Goal: Navigation & Orientation: Find specific page/section

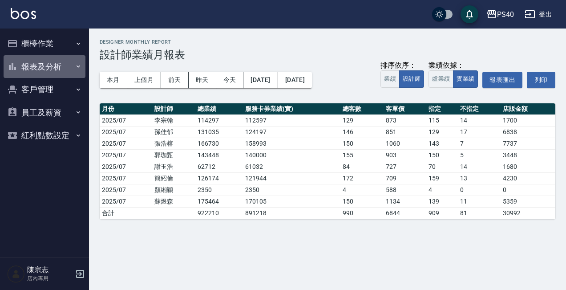
click at [59, 67] on button "報表及分析" at bounding box center [45, 66] width 82 height 23
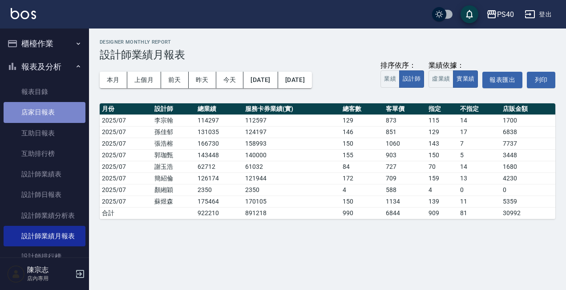
click at [46, 107] on link "店家日報表" at bounding box center [45, 112] width 82 height 20
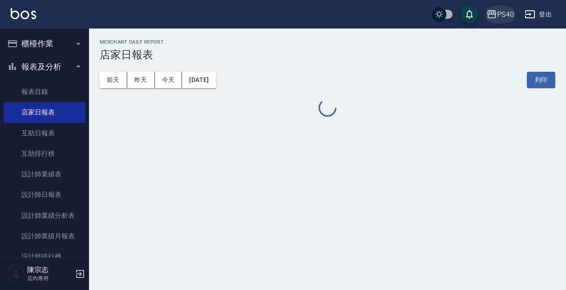
click at [282, 16] on div "PS40" at bounding box center [505, 14] width 17 height 11
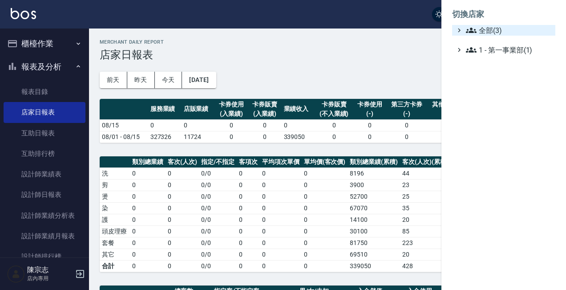
click at [282, 34] on span "全部(3)" at bounding box center [509, 30] width 86 height 11
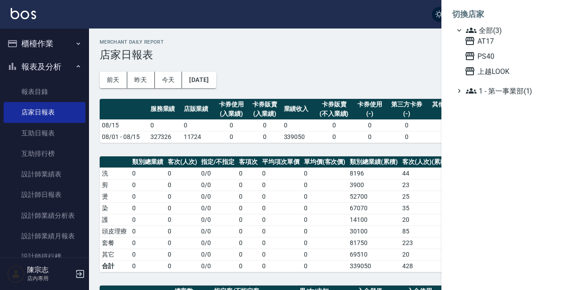
click at [282, 45] on div at bounding box center [283, 145] width 566 height 290
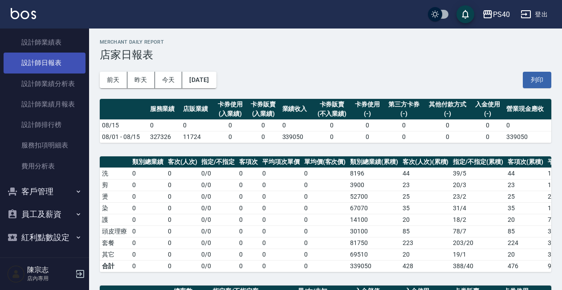
scroll to position [131, 0]
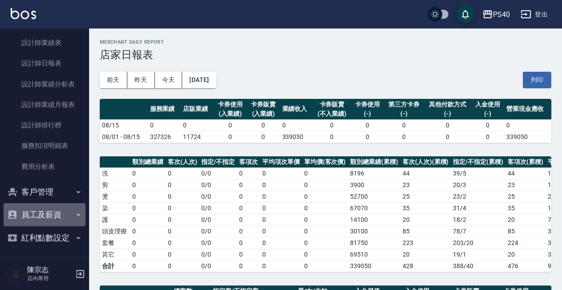
click at [47, 212] on button "員工及薪資" at bounding box center [45, 214] width 82 height 23
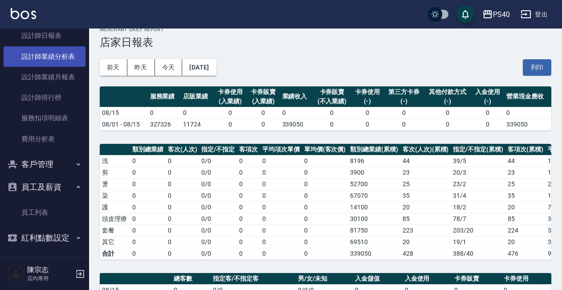
scroll to position [16, 0]
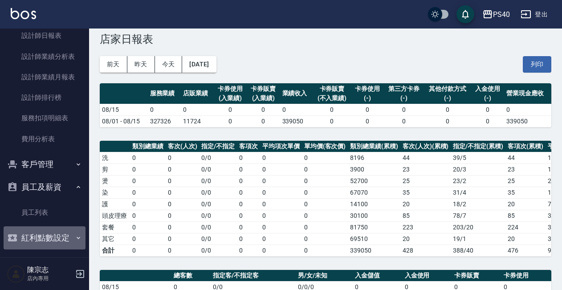
click at [56, 238] on button "紅利點數設定" at bounding box center [45, 237] width 82 height 23
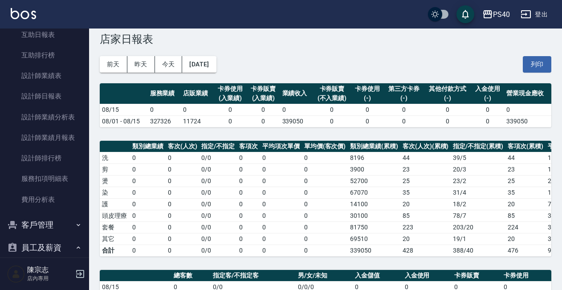
scroll to position [94, 0]
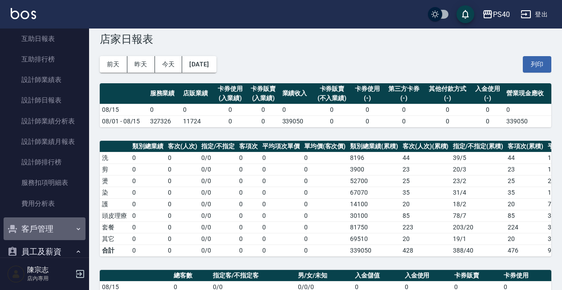
click at [49, 229] on button "客戶管理" at bounding box center [45, 228] width 82 height 23
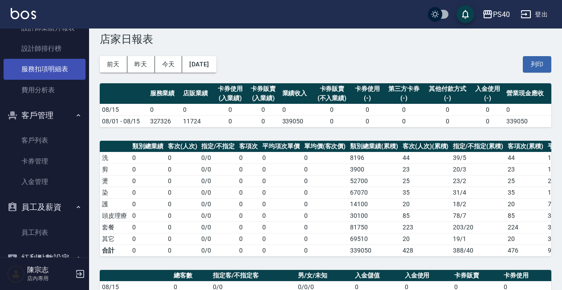
scroll to position [206, 0]
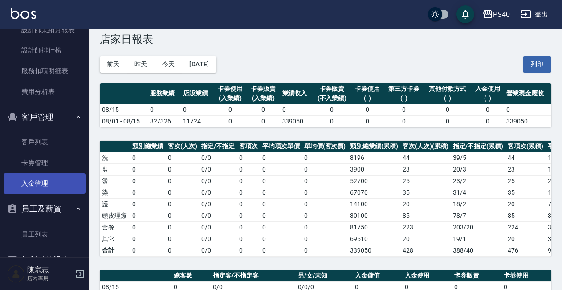
click at [48, 181] on link "入金管理" at bounding box center [45, 183] width 82 height 20
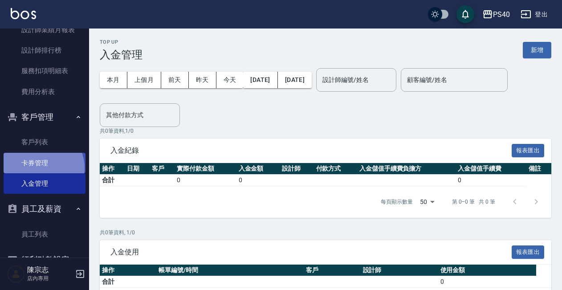
click at [41, 166] on link "卡券管理" at bounding box center [45, 163] width 82 height 20
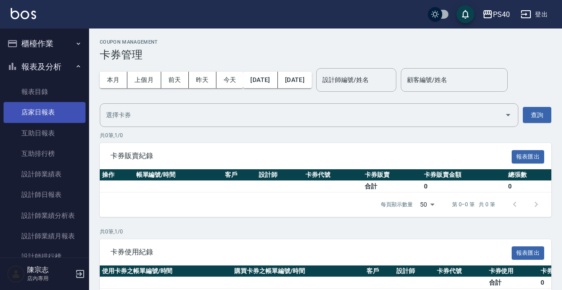
click at [51, 113] on link "店家日報表" at bounding box center [45, 112] width 82 height 20
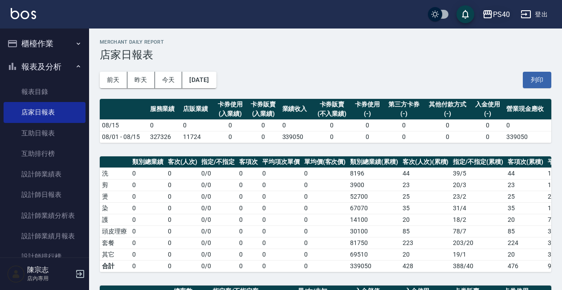
click at [282, 20] on div "PS40" at bounding box center [501, 14] width 17 height 11
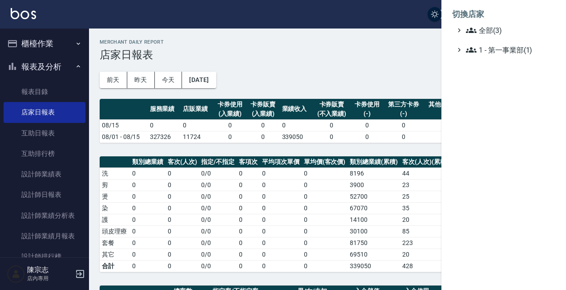
click at [282, 20] on div "切換店家 全部(3) 1 - 第一事業部(1)" at bounding box center [283, 145] width 566 height 290
click at [282, 35] on span "全部(3)" at bounding box center [509, 30] width 86 height 11
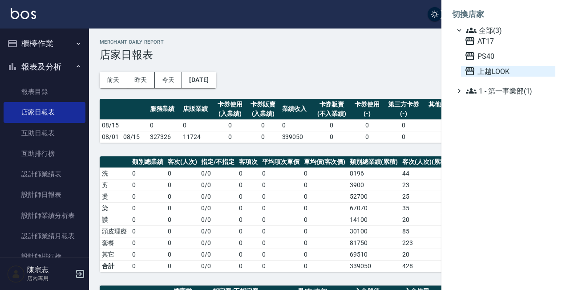
click at [282, 69] on span "上越LOOK" at bounding box center [508, 71] width 87 height 11
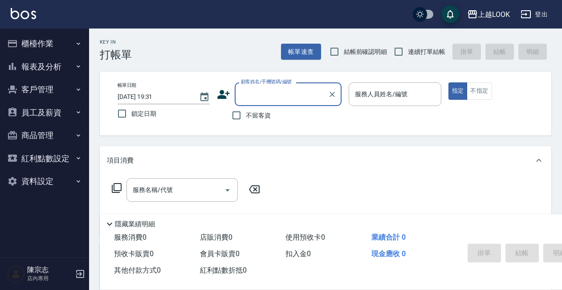
click at [42, 62] on button "報表及分析" at bounding box center [45, 66] width 82 height 23
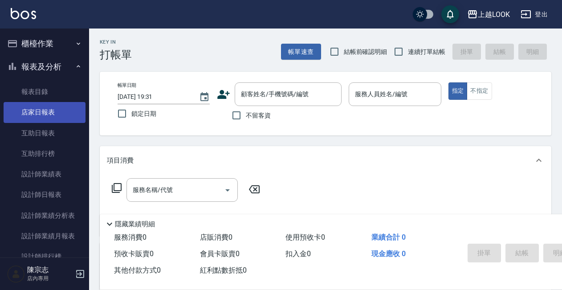
click at [46, 110] on link "店家日報表" at bounding box center [45, 112] width 82 height 20
